Goal: Task Accomplishment & Management: Use online tool/utility

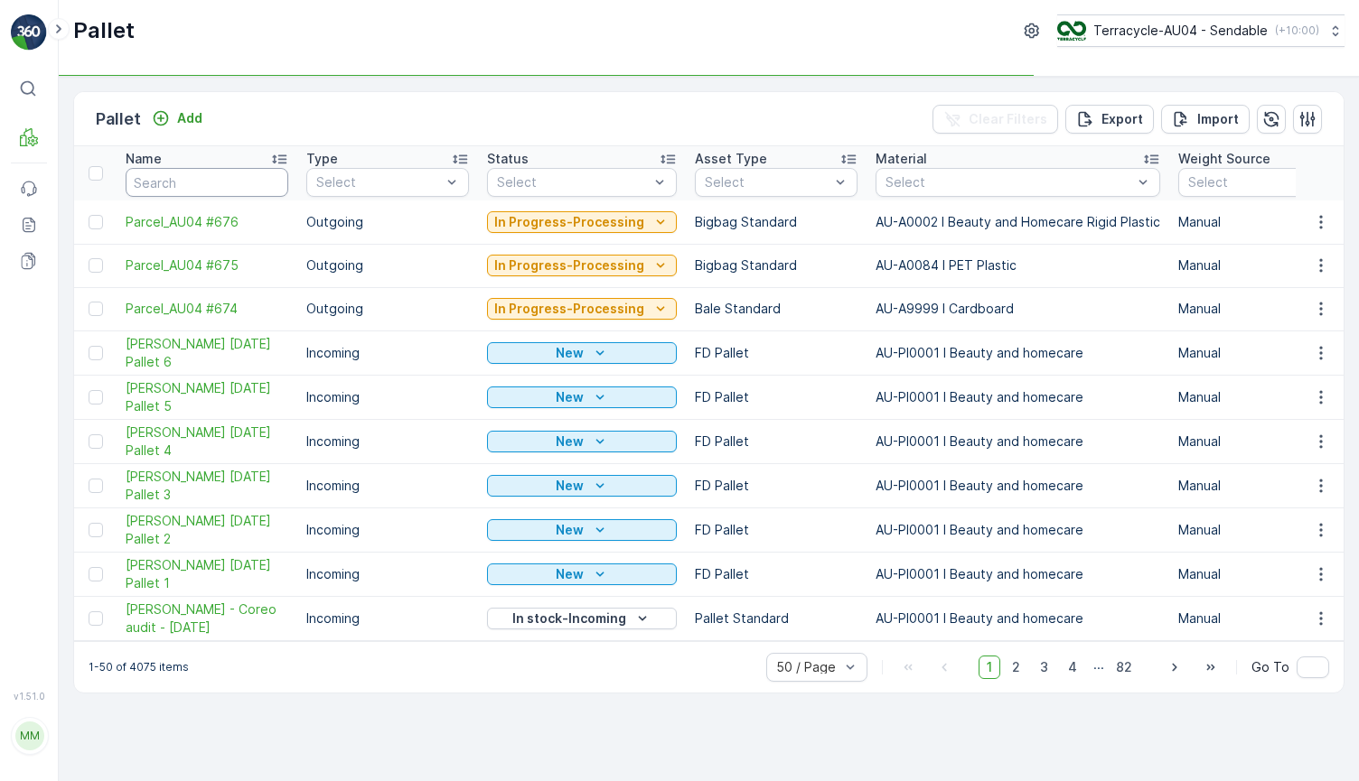
click at [199, 181] on input "text" at bounding box center [207, 182] width 163 height 29
type input "17/09"
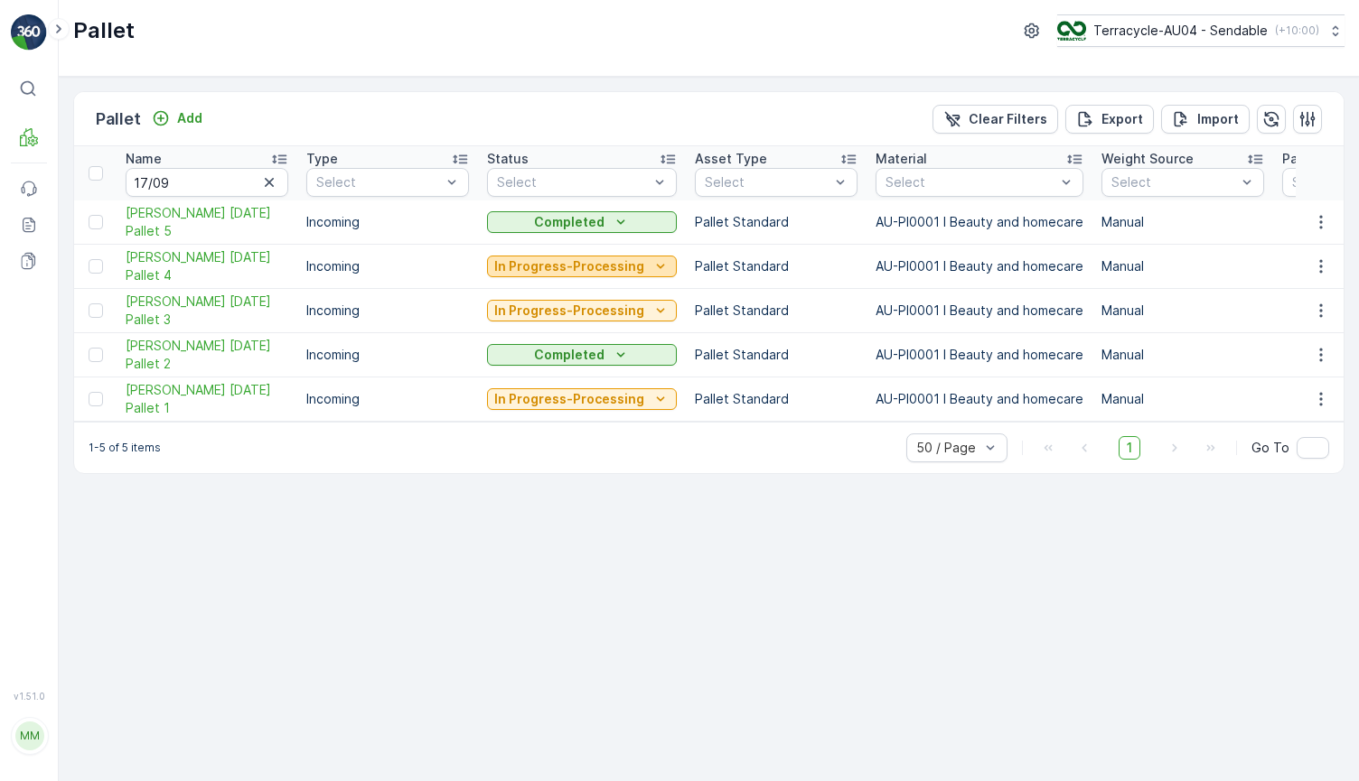
click at [555, 260] on p "In Progress-Processing" at bounding box center [569, 266] width 150 height 18
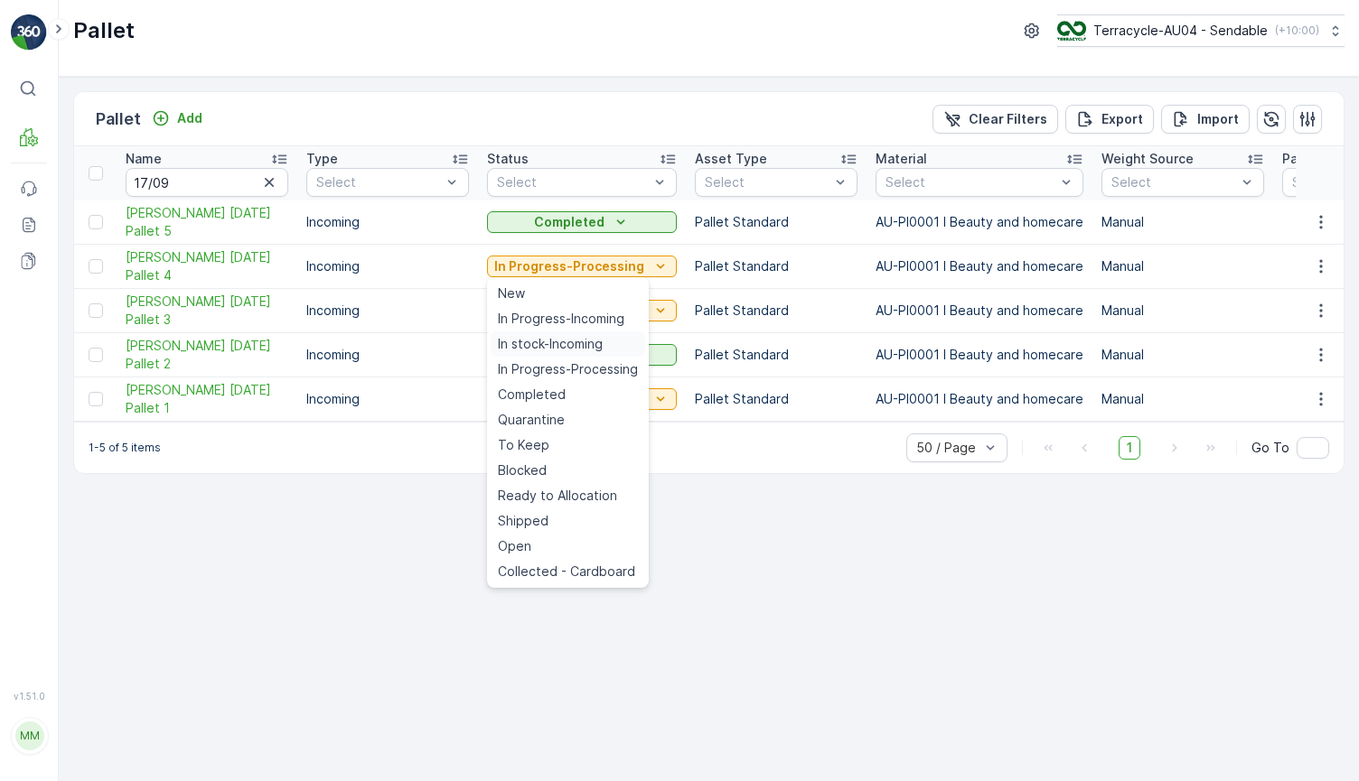
click at [550, 342] on span "In stock-Incoming" at bounding box center [550, 344] width 105 height 18
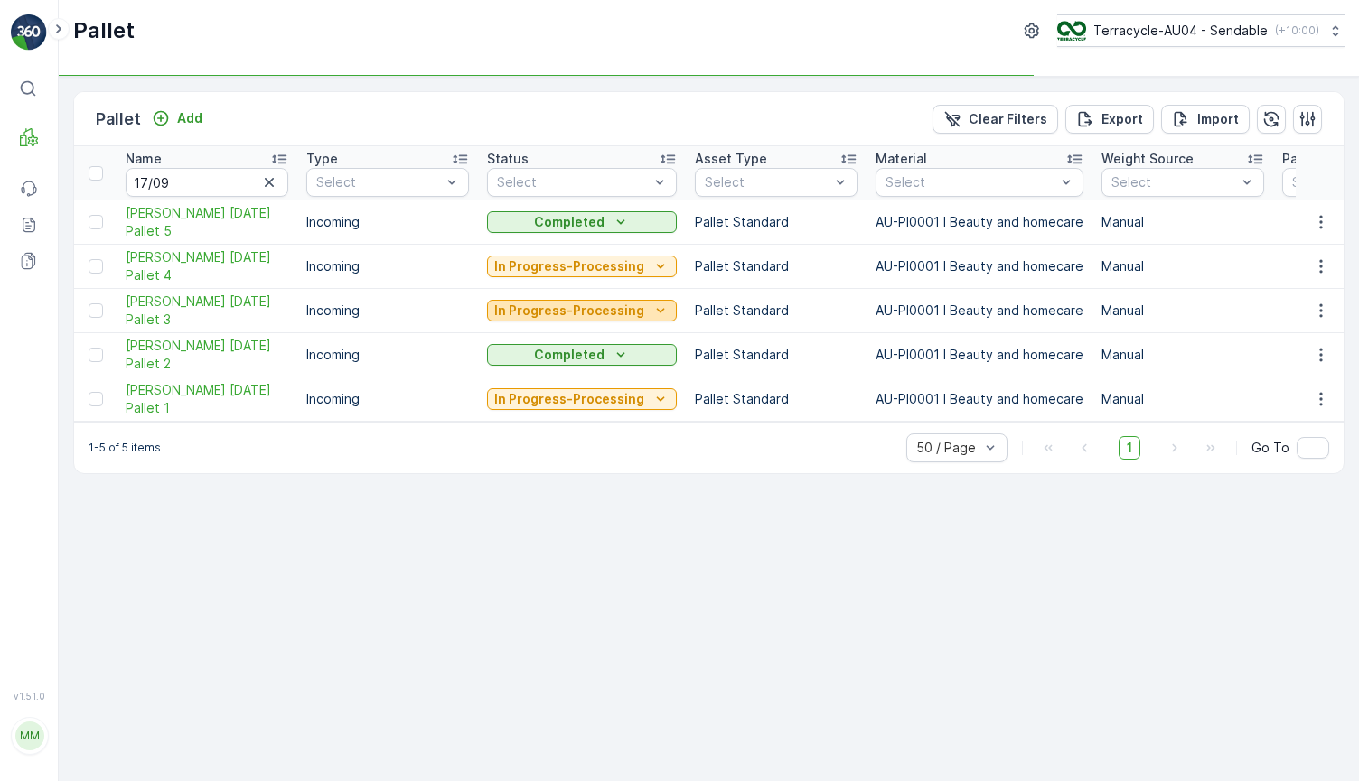
click at [581, 313] on p "In Progress-Processing" at bounding box center [569, 311] width 150 height 18
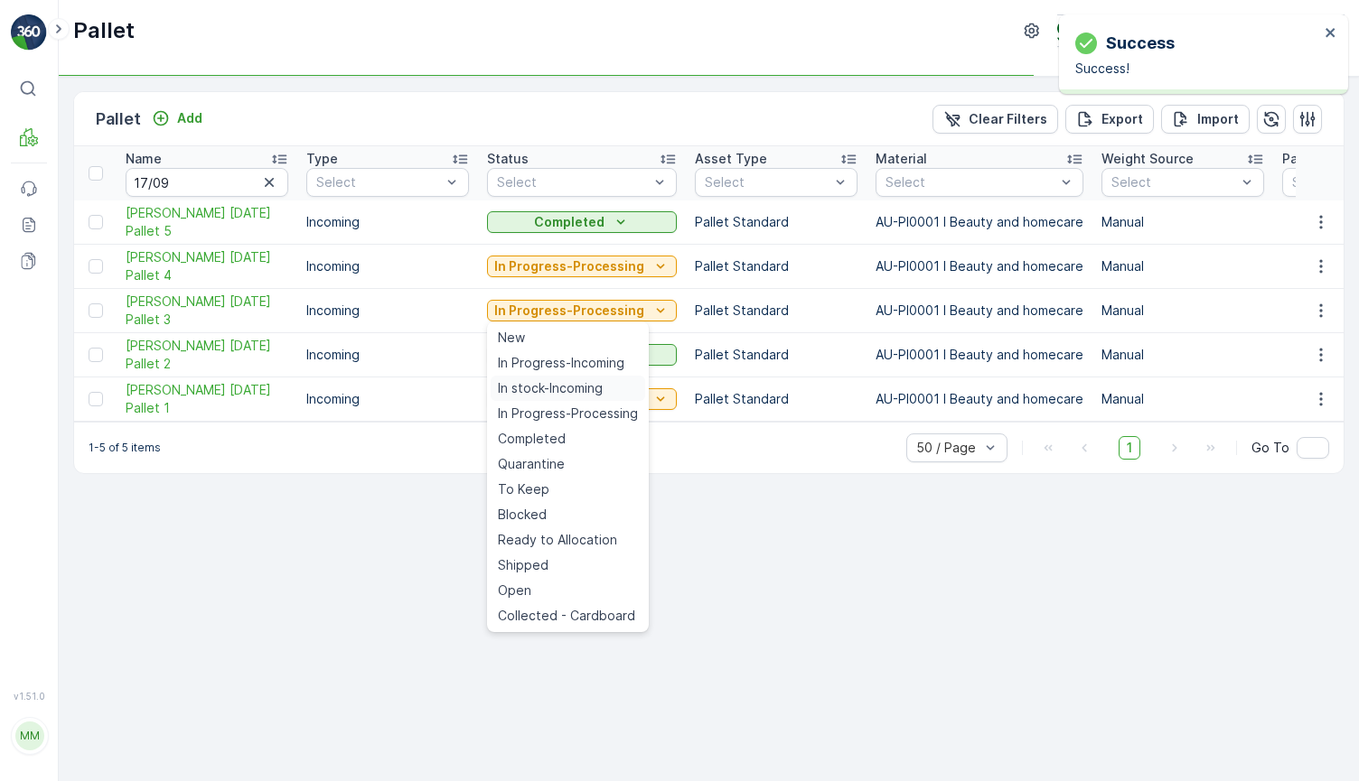
click at [573, 389] on span "In stock-Incoming" at bounding box center [550, 388] width 105 height 18
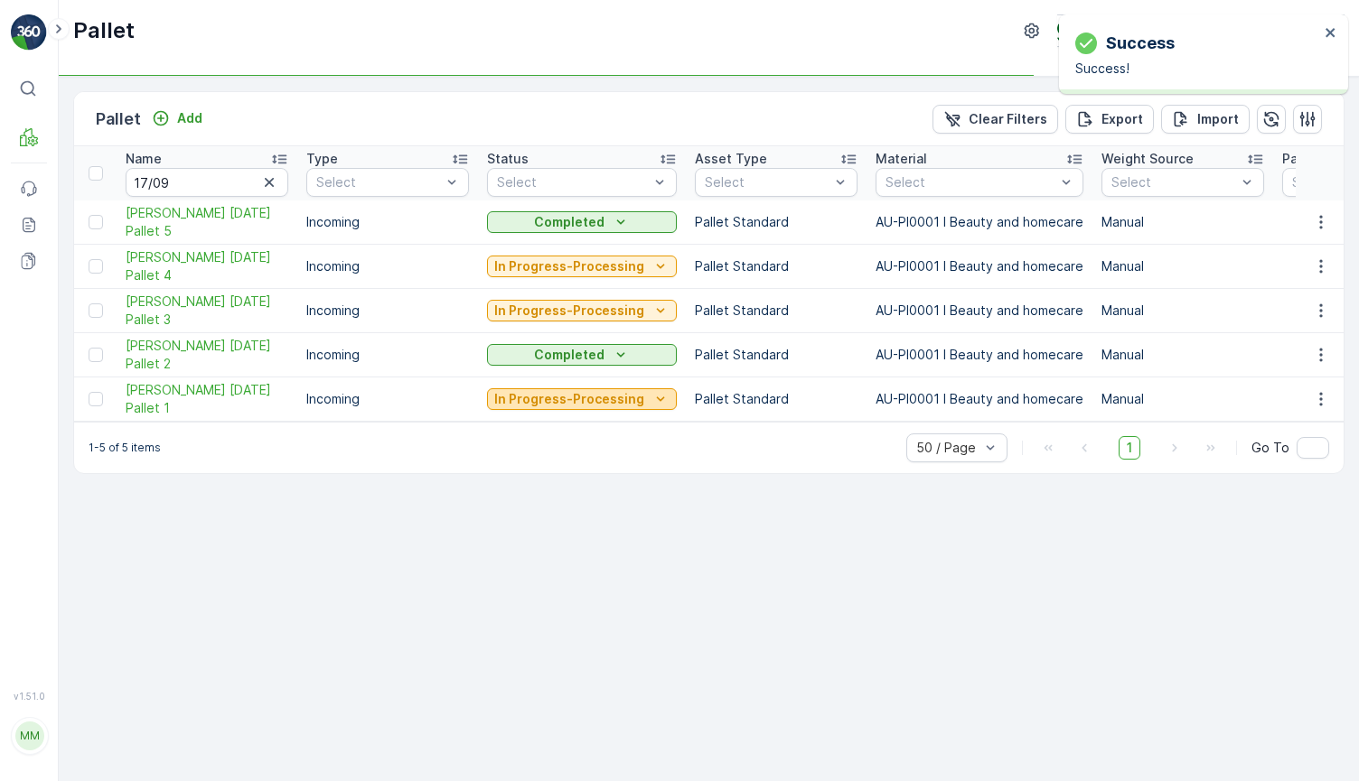
click at [575, 399] on p "In Progress-Processing" at bounding box center [569, 399] width 150 height 18
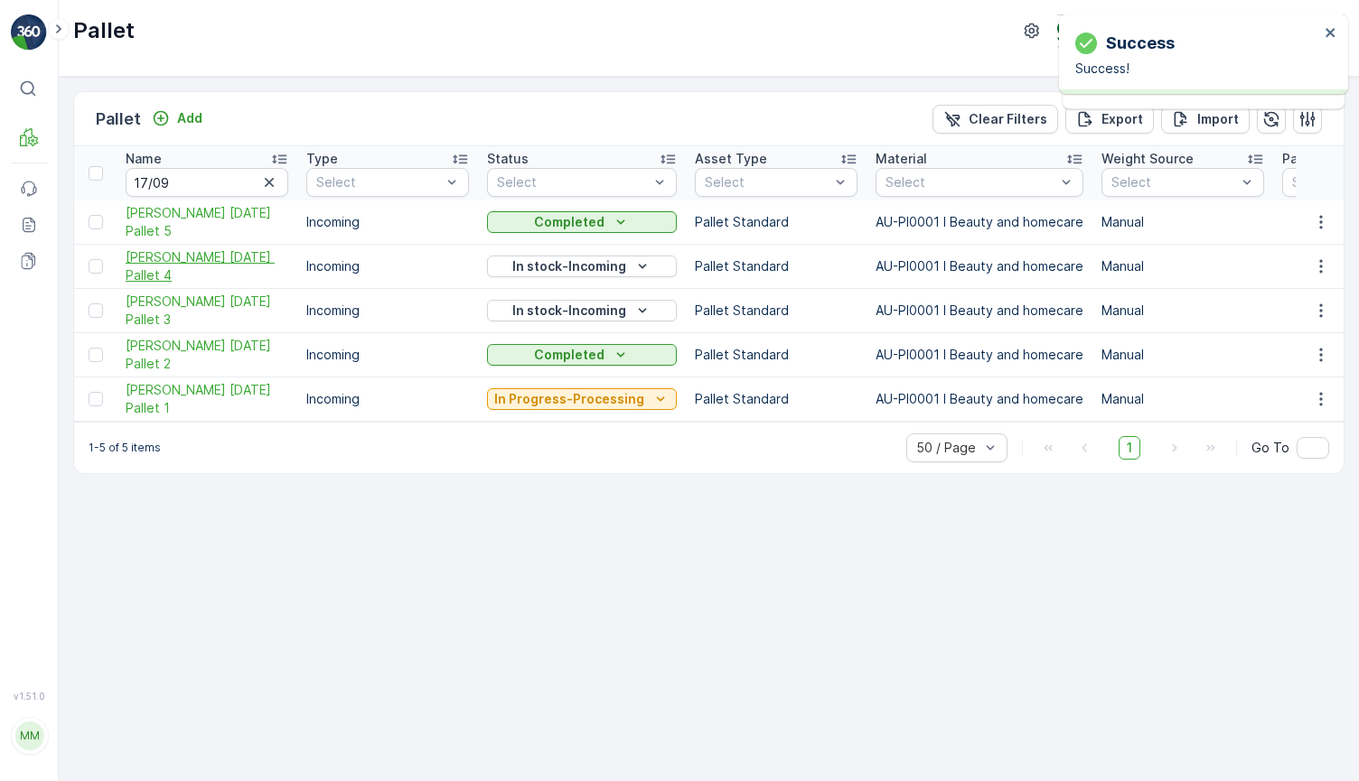
drag, startPoint x: 119, startPoint y: 255, endPoint x: 237, endPoint y: 284, distance: 120.9
click at [237, 284] on td "[PERSON_NAME] [DATE] Pallet 4" at bounding box center [207, 267] width 181 height 44
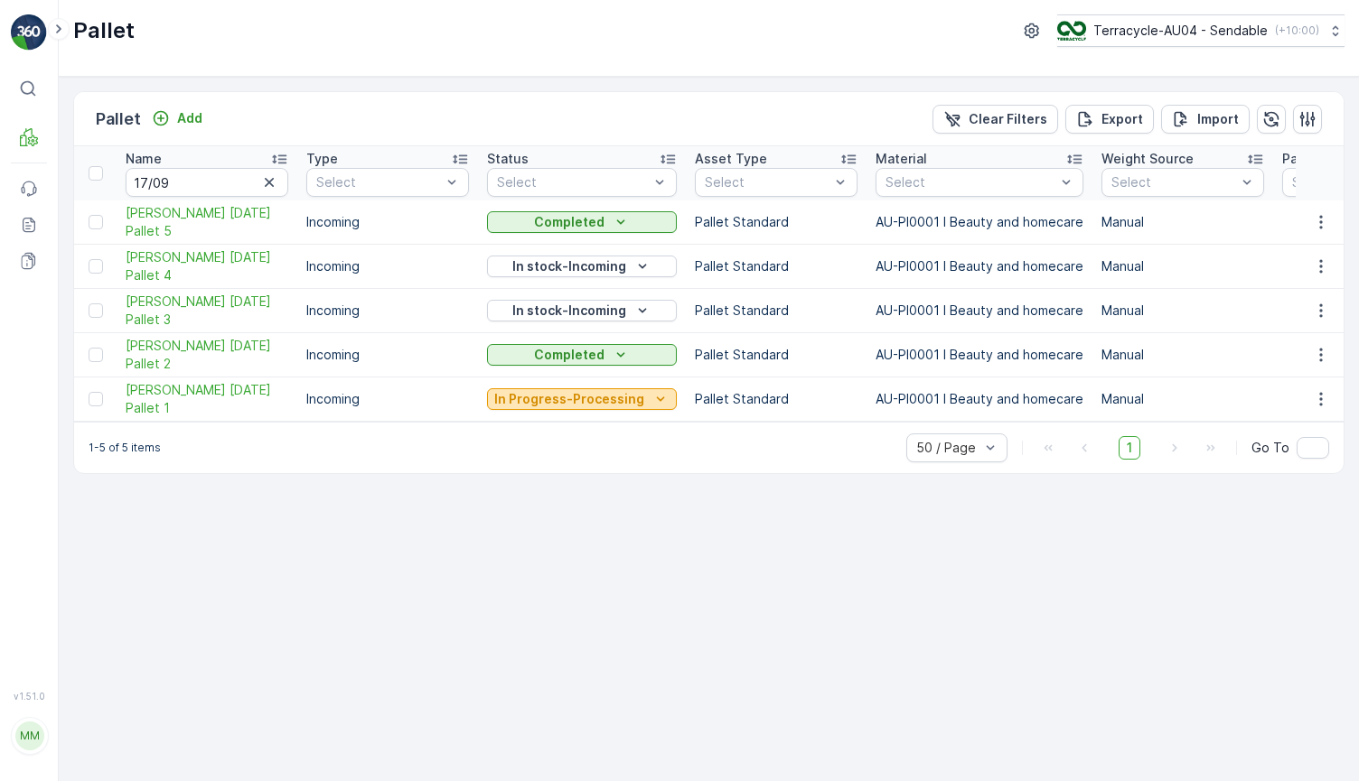
click at [535, 404] on p "In Progress-Processing" at bounding box center [569, 399] width 150 height 18
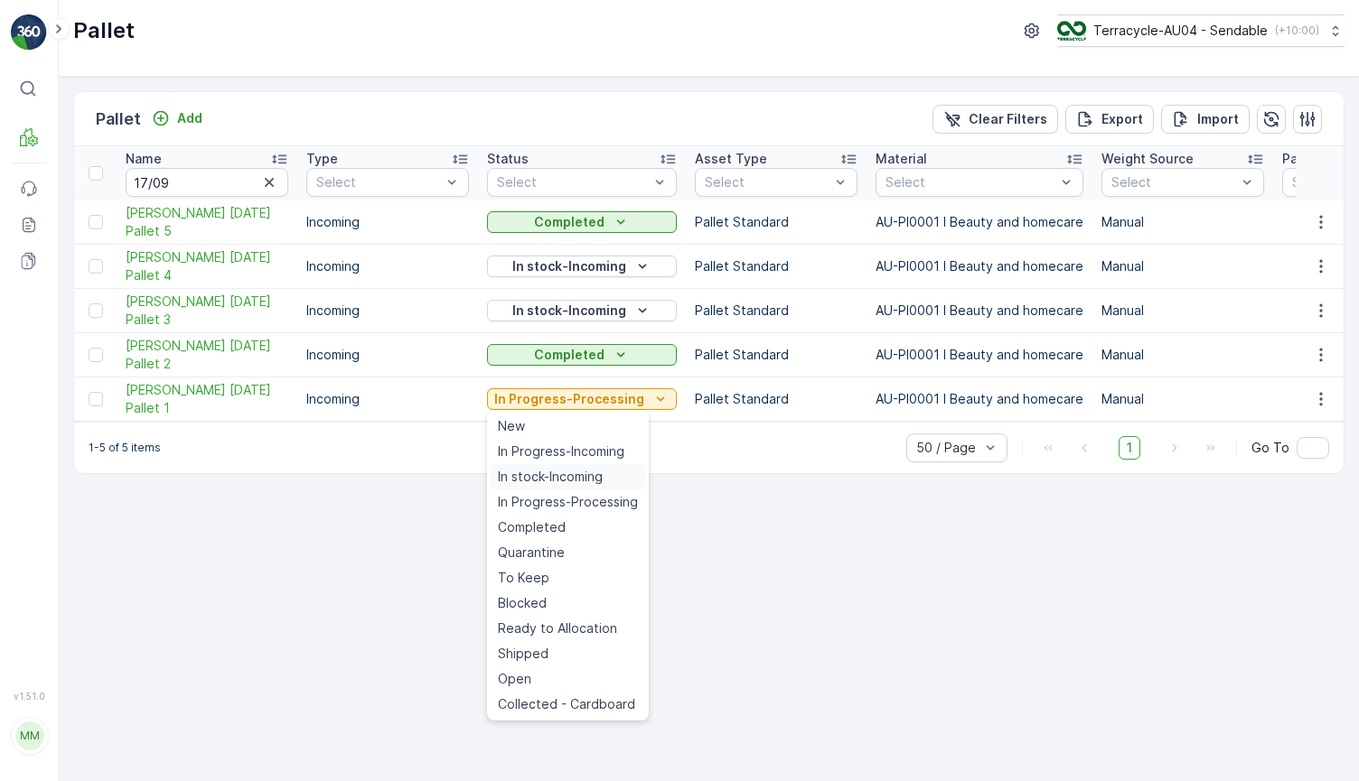
click at [598, 478] on span "In stock-Incoming" at bounding box center [550, 477] width 105 height 18
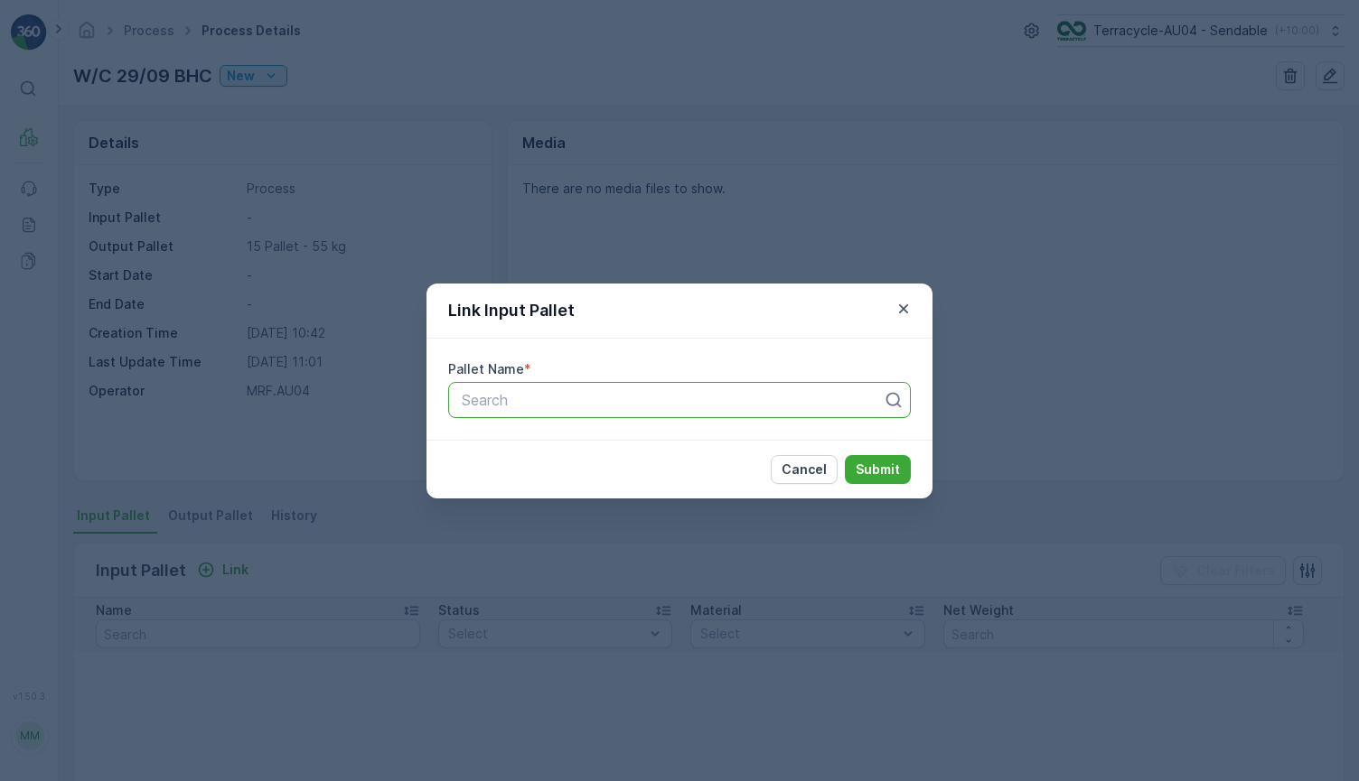
type input "[PERSON_NAME] [DATE] Pallet 4"
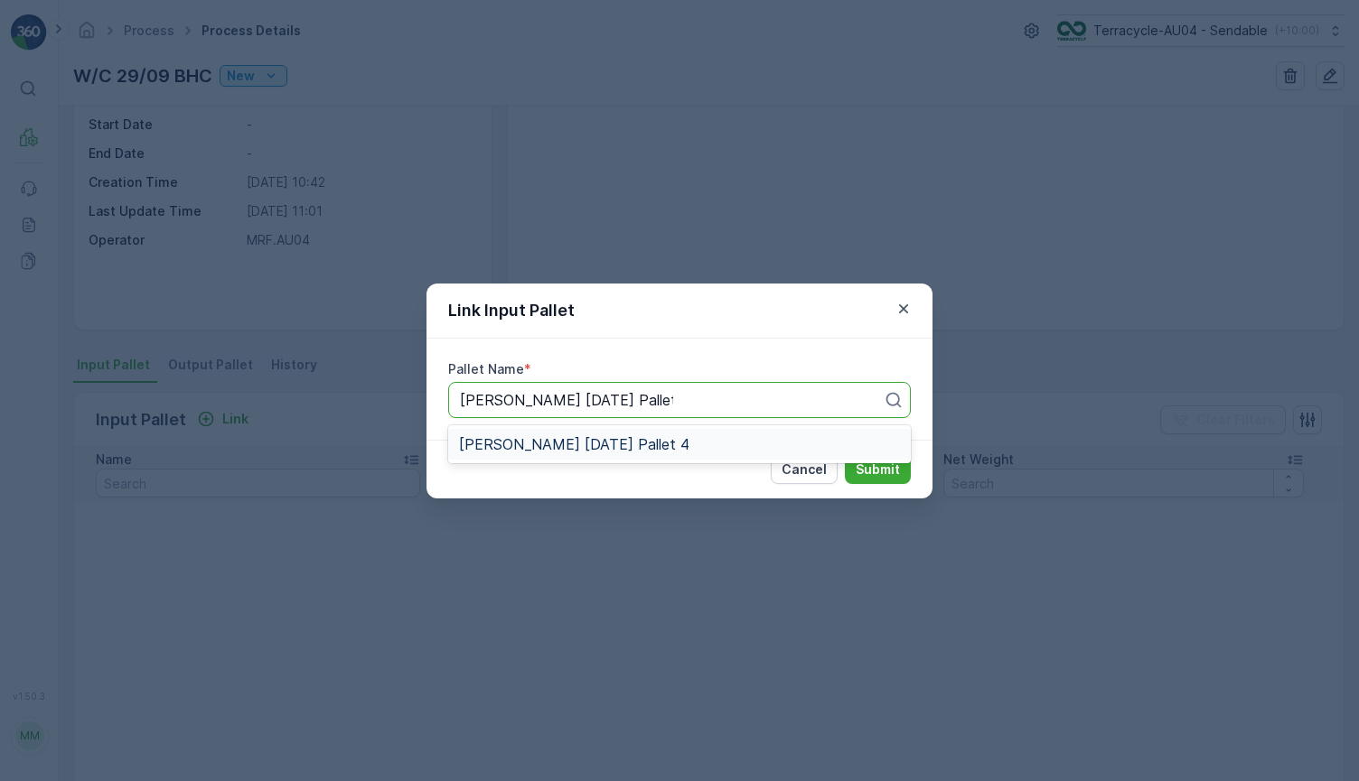
click at [799, 445] on div "[PERSON_NAME] [DATE] Pallet 4" at bounding box center [679, 444] width 441 height 16
click at [870, 472] on p "Submit" at bounding box center [877, 470] width 44 height 18
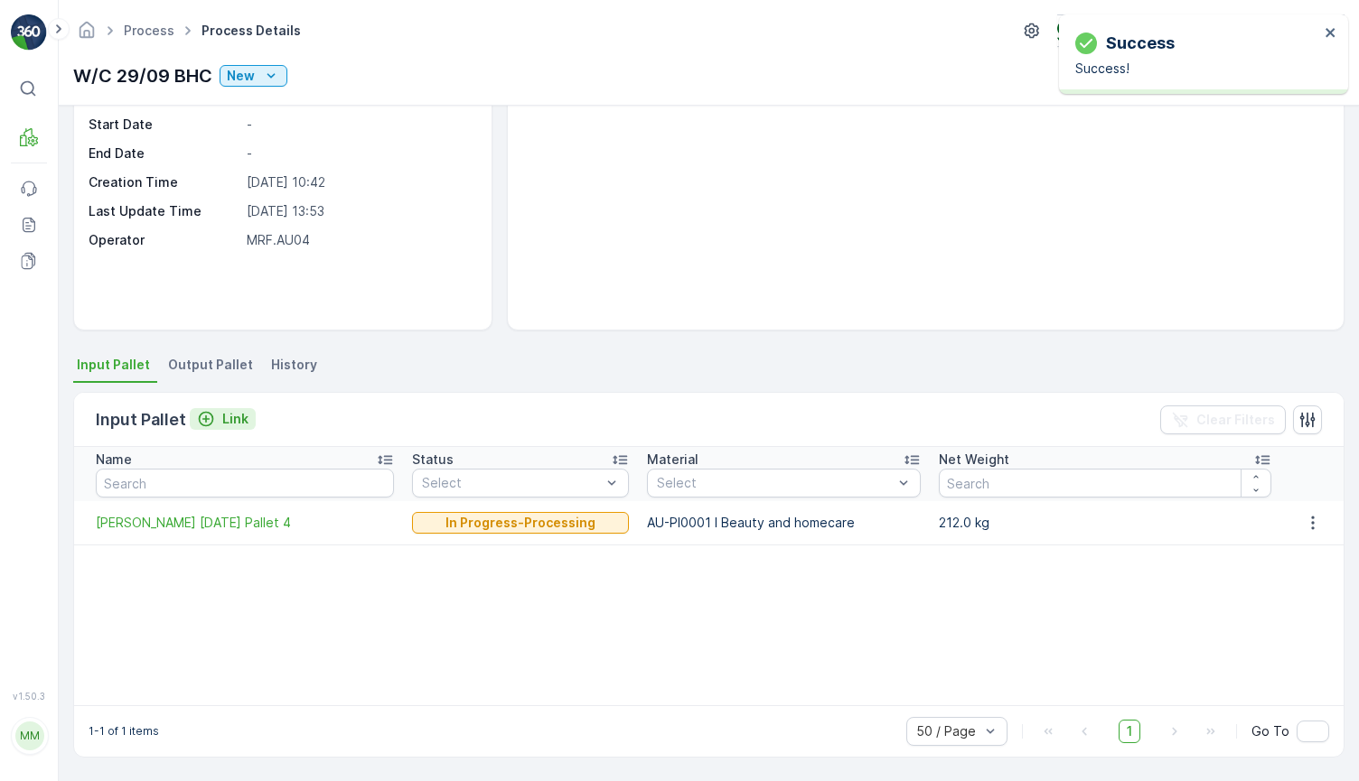
click at [228, 414] on p "Link" at bounding box center [235, 419] width 26 height 18
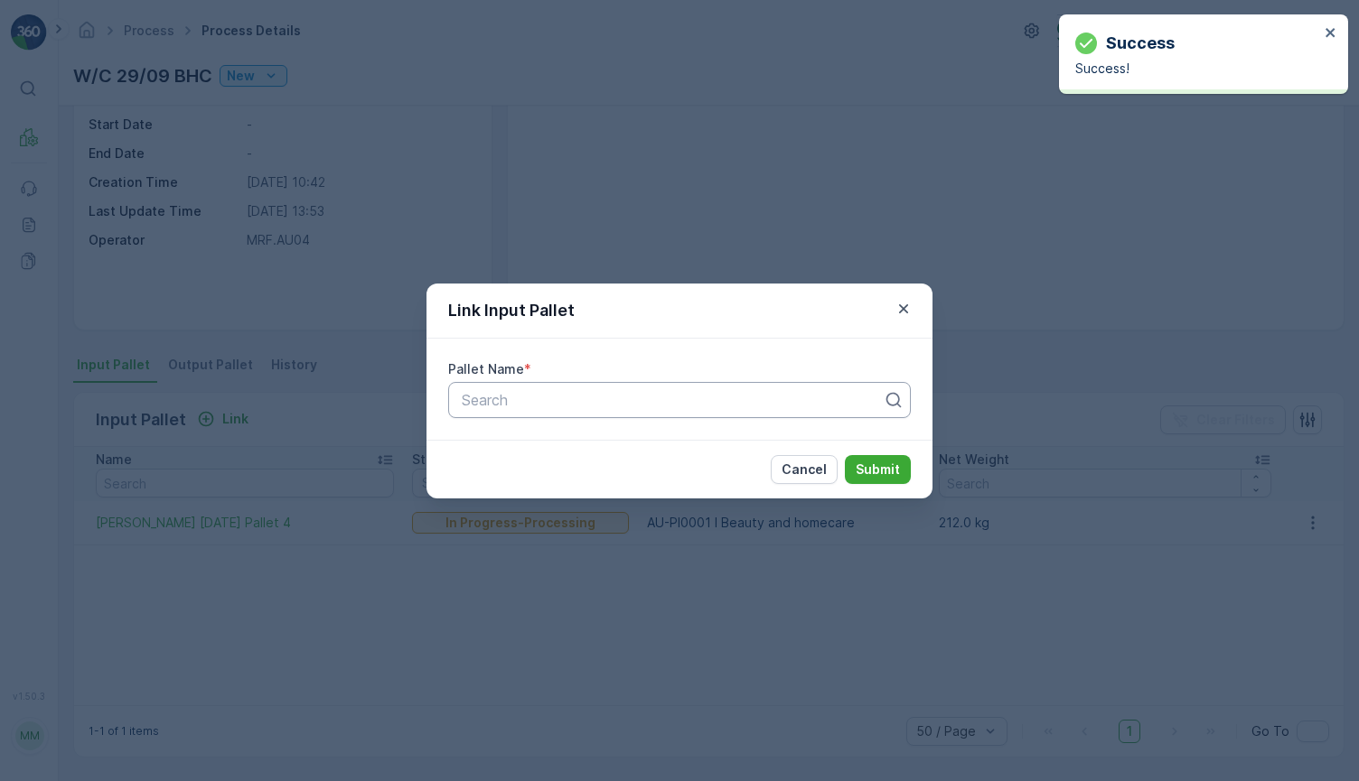
click at [585, 406] on div at bounding box center [672, 400] width 425 height 16
paste input "[PERSON_NAME] [DATE] Pallet 4"
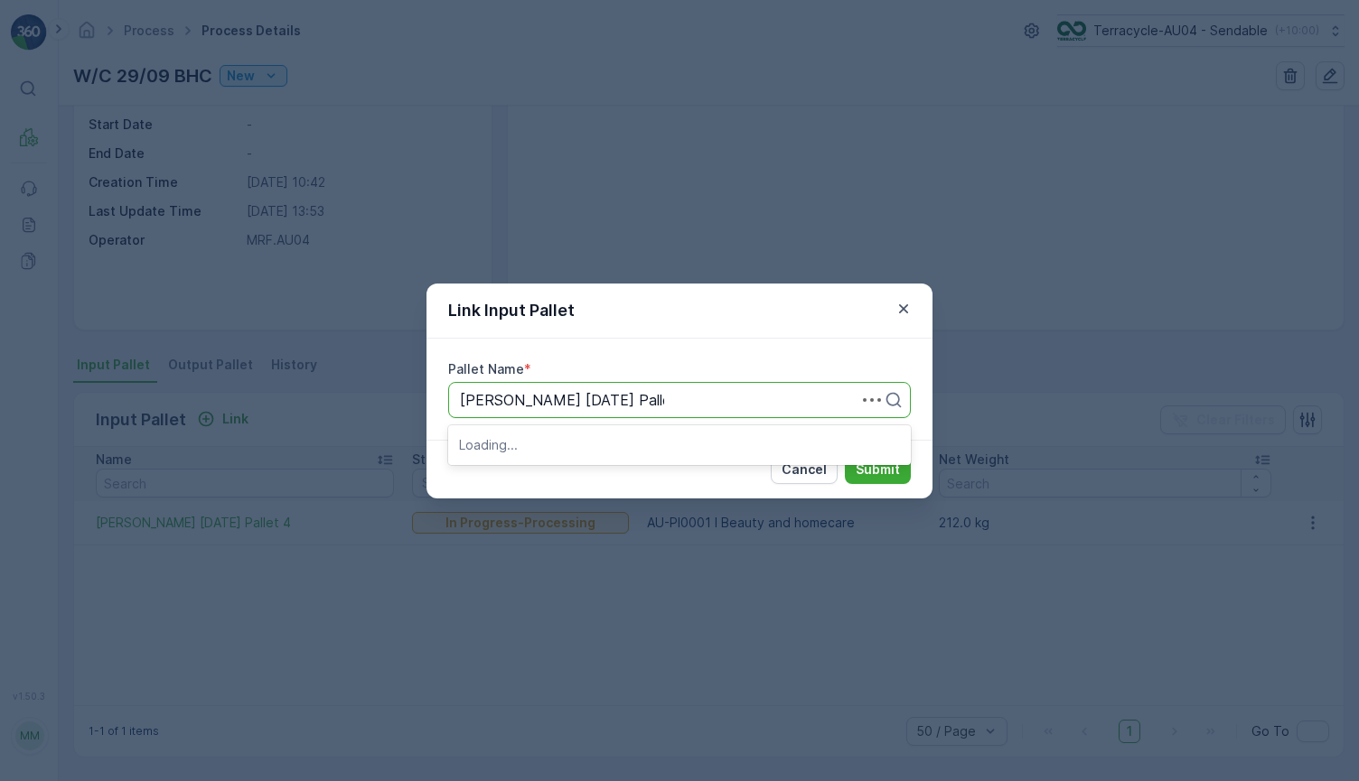
type input "[PERSON_NAME] [DATE] Pallet 1"
click at [638, 450] on span "[PERSON_NAME] [DATE] Pallet 1" at bounding box center [573, 444] width 228 height 16
click at [888, 465] on p "Submit" at bounding box center [877, 470] width 44 height 18
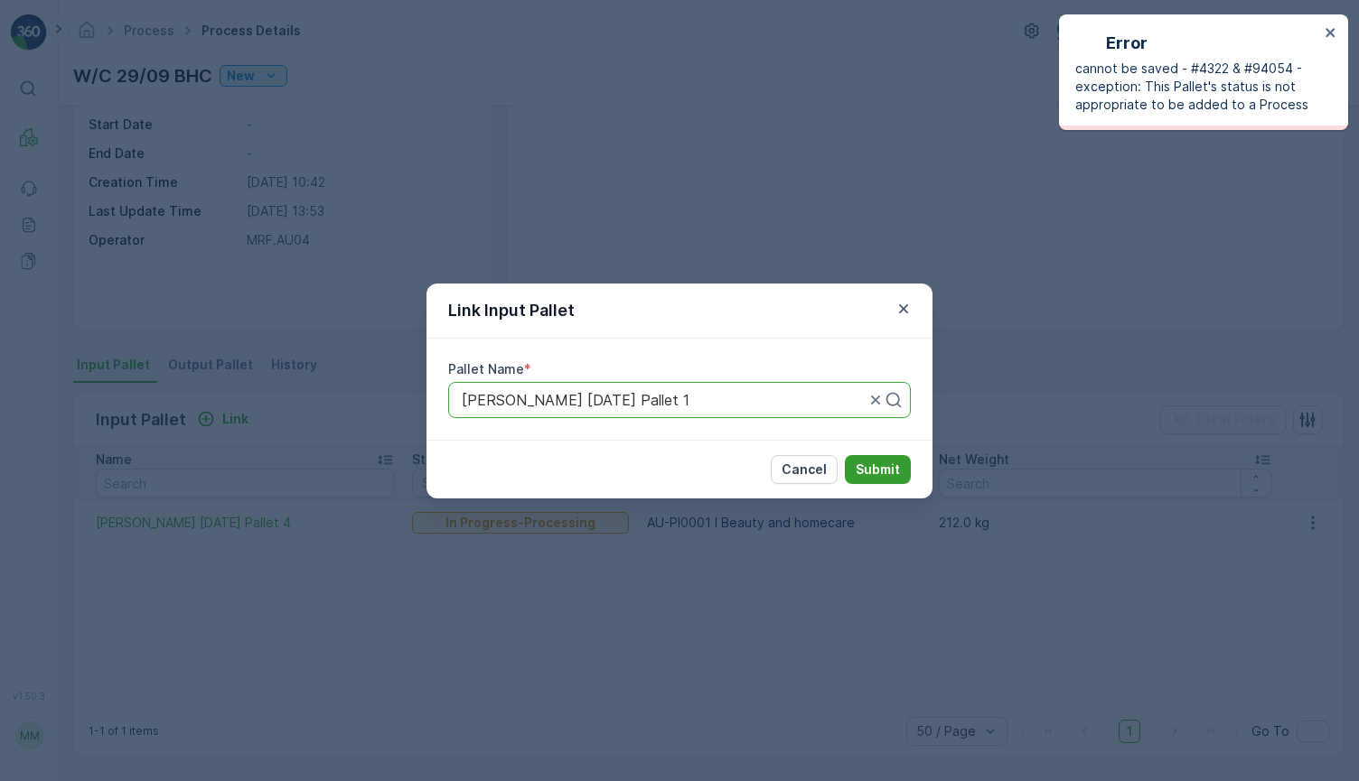
click at [860, 464] on p "Submit" at bounding box center [877, 470] width 44 height 18
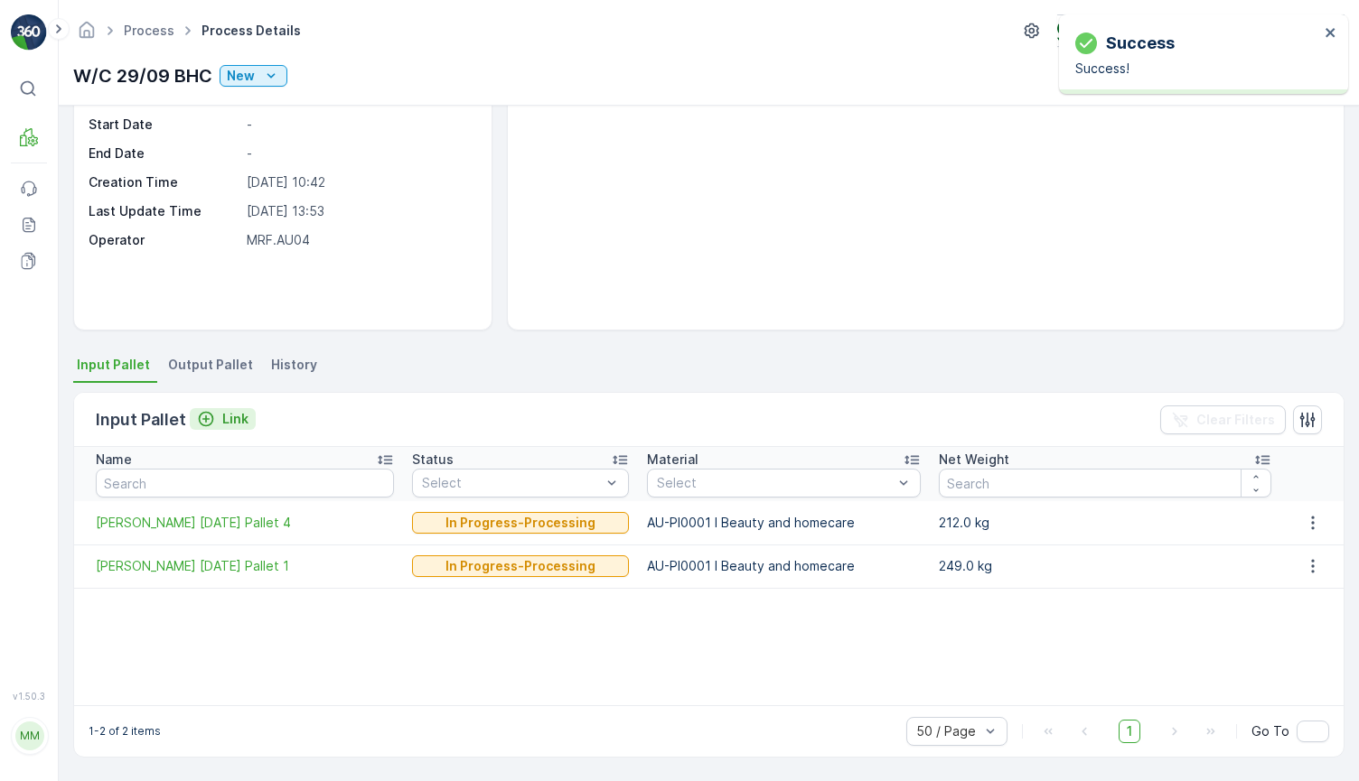
click at [210, 418] on icon "Link" at bounding box center [206, 419] width 15 height 15
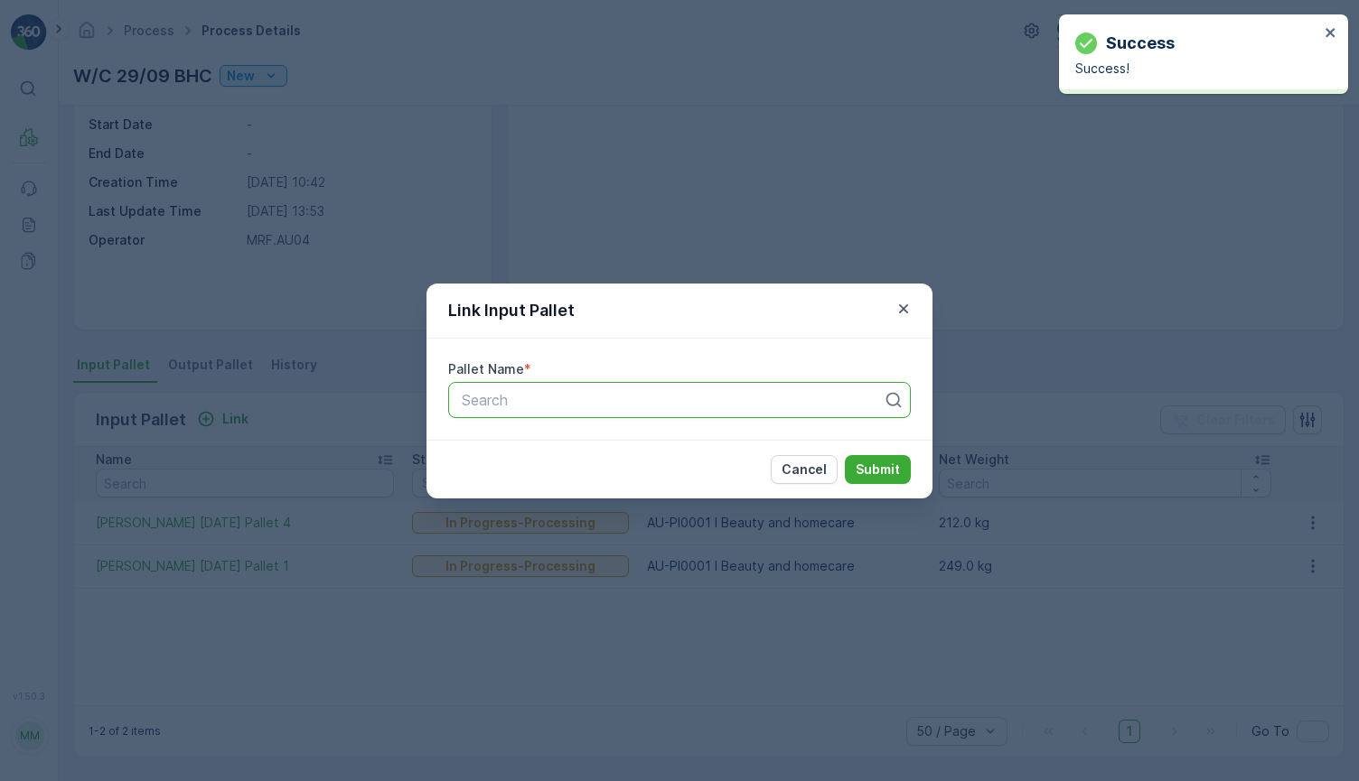
click at [610, 397] on div at bounding box center [672, 400] width 425 height 16
paste input "[PERSON_NAME] [DATE] Pallet 4"
type input "[PERSON_NAME] [DATE] Pallet 3"
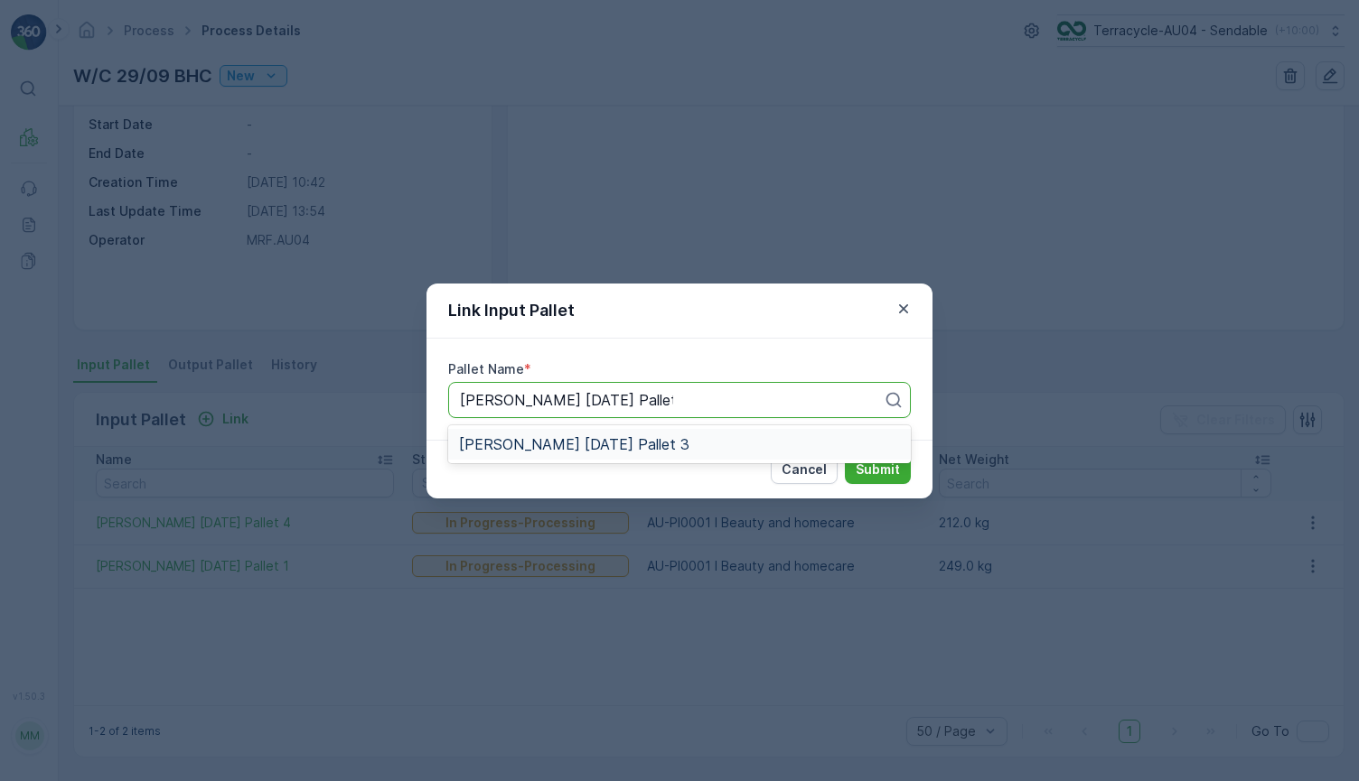
drag, startPoint x: 643, startPoint y: 443, endPoint x: 664, endPoint y: 453, distance: 23.4
click at [664, 453] on div "[PERSON_NAME] [DATE] Pallet 3" at bounding box center [679, 444] width 463 height 31
click at [873, 461] on p "Submit" at bounding box center [877, 470] width 44 height 18
